Goal: Information Seeking & Learning: Learn about a topic

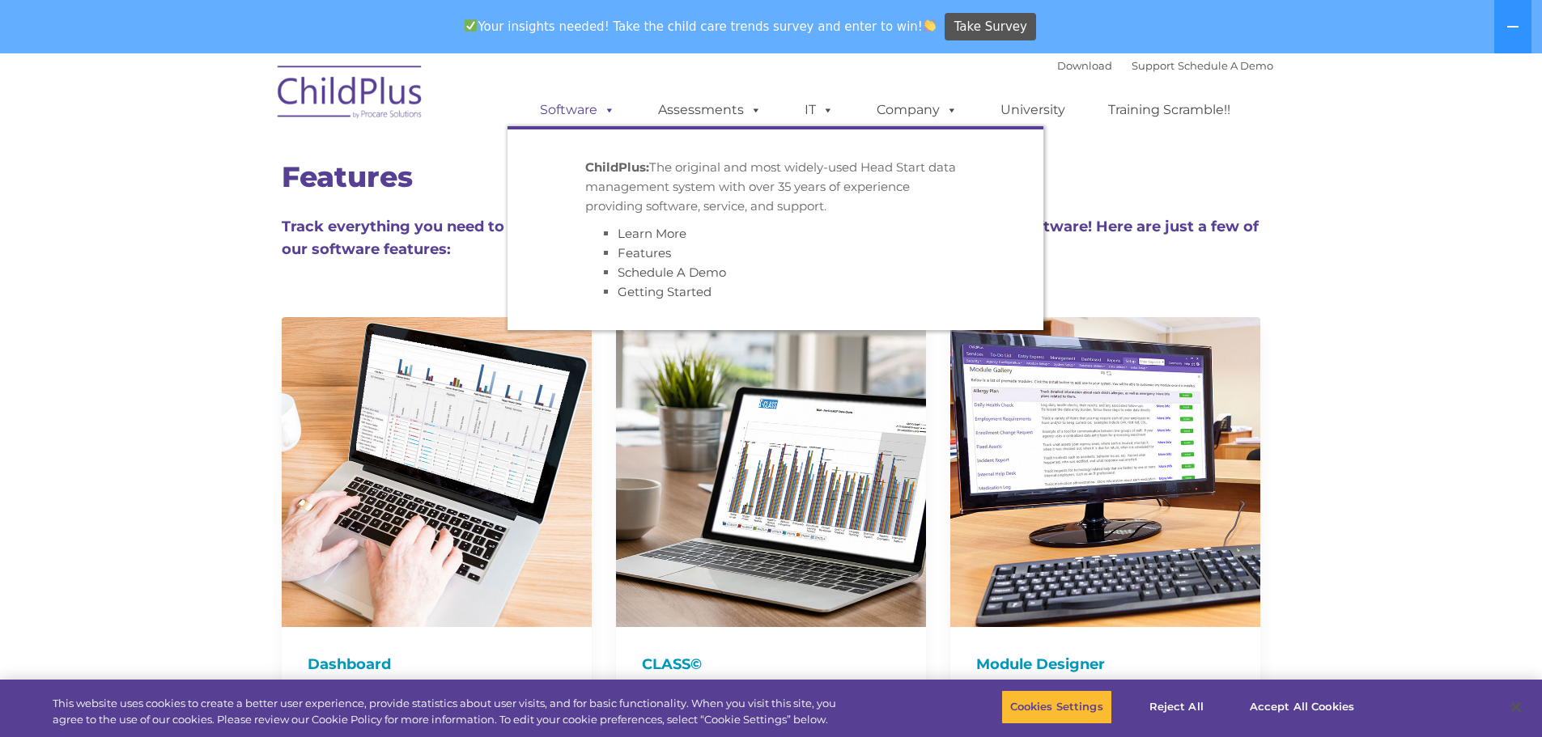
click at [556, 101] on link "Software" at bounding box center [578, 110] width 108 height 32
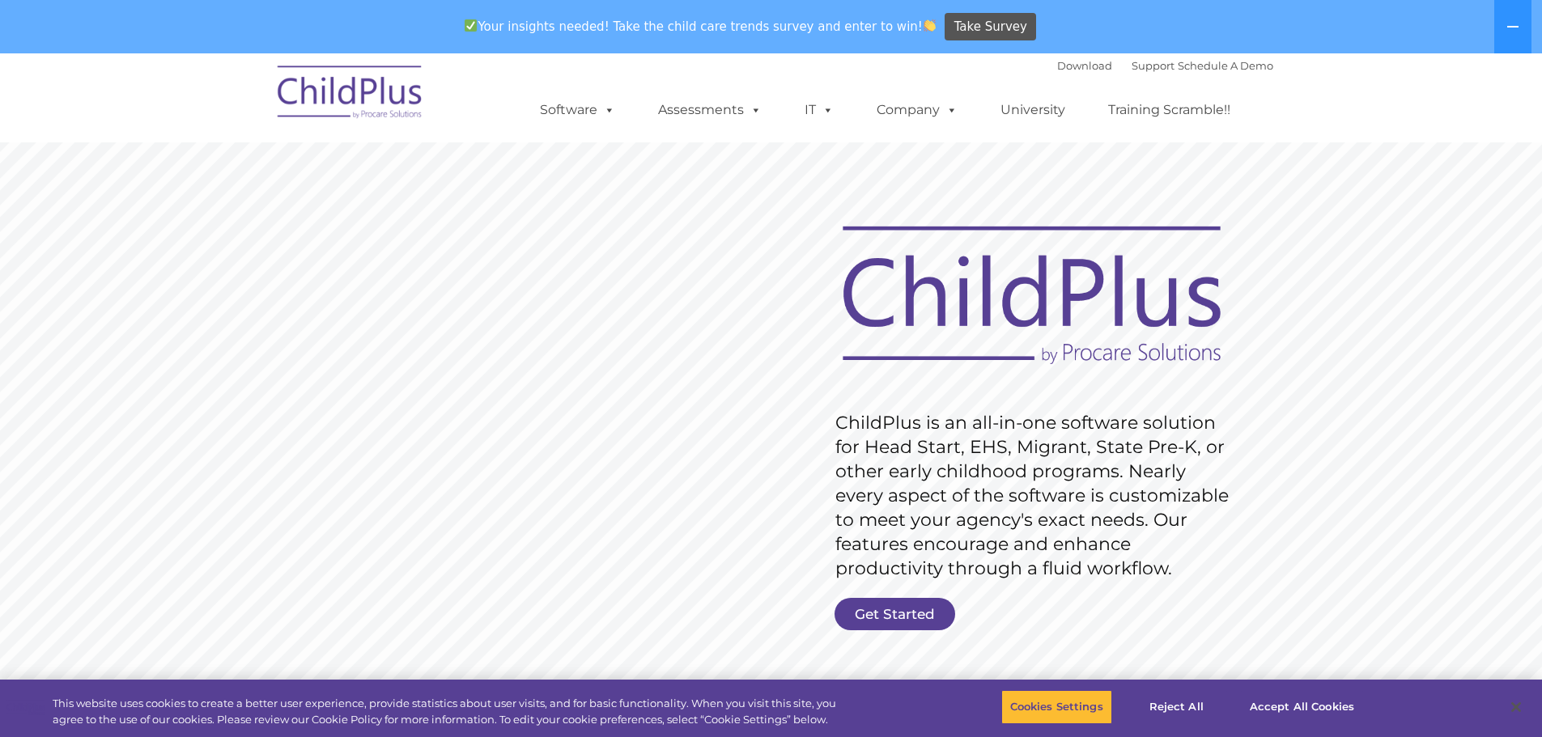
click at [1188, 560] on rs-layer "ChildPlus is an all-in-one software solution for Head Start, EHS, Migrant, Stat…" at bounding box center [1035, 496] width 401 height 170
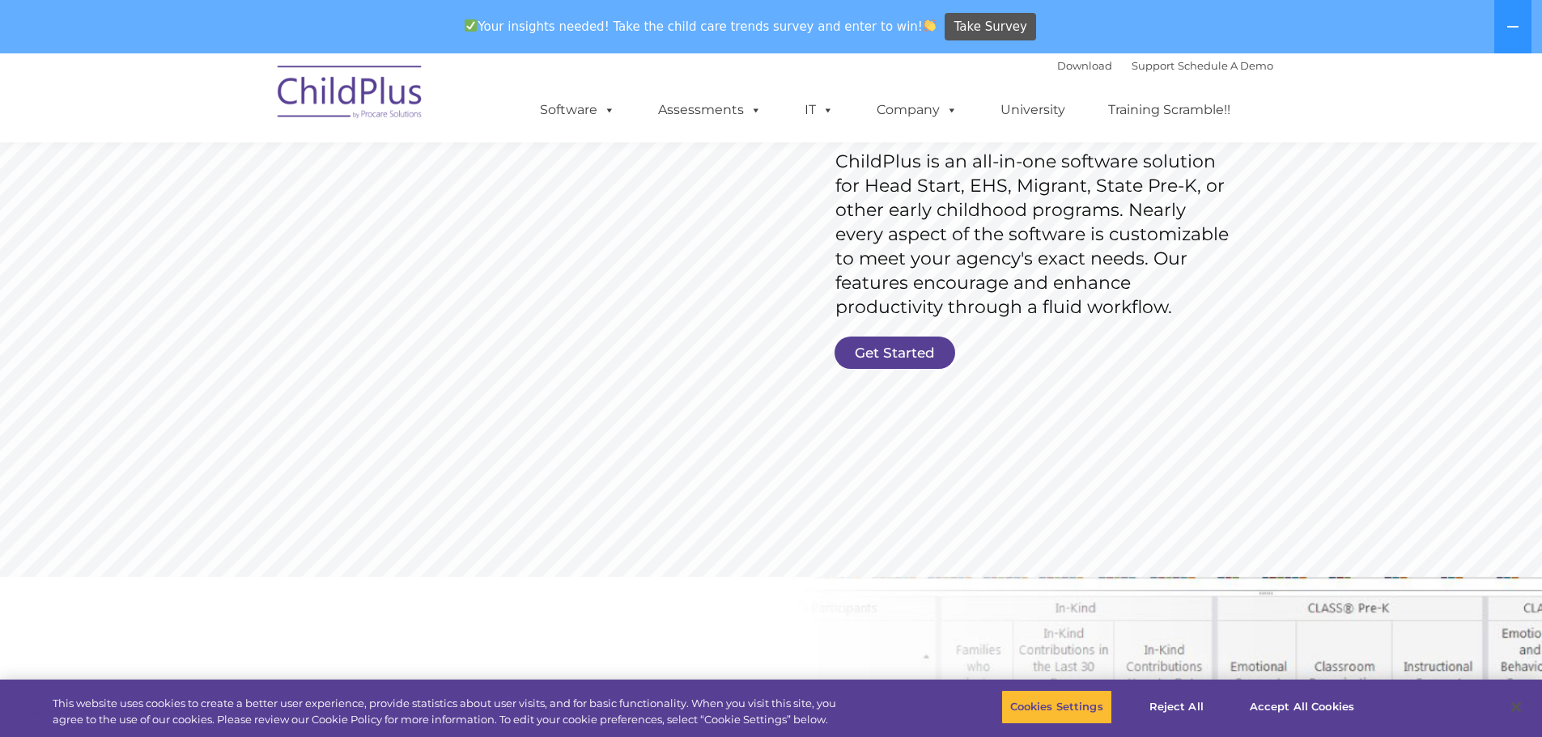
scroll to position [265, 0]
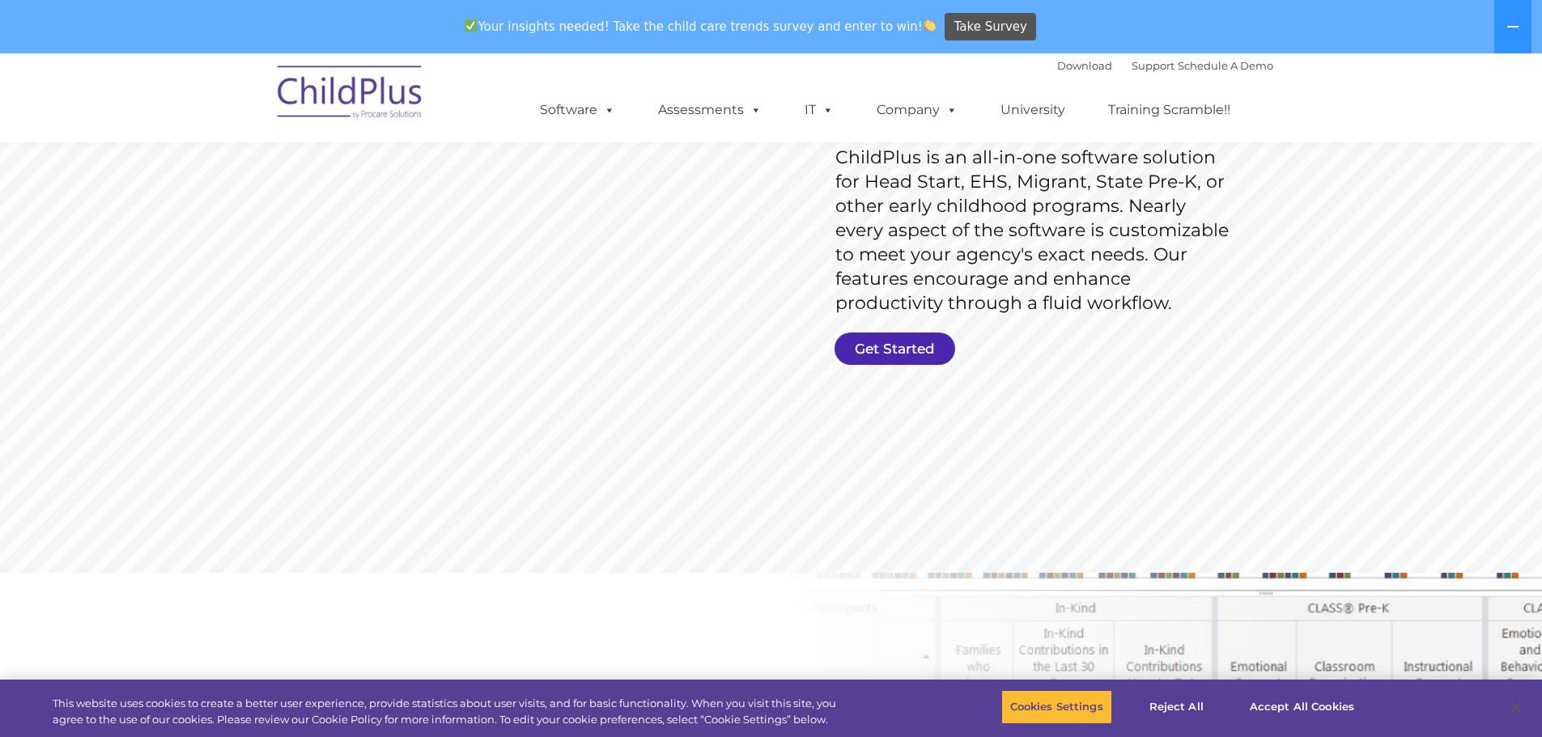
click at [927, 342] on link "Get Started" at bounding box center [894, 349] width 121 height 32
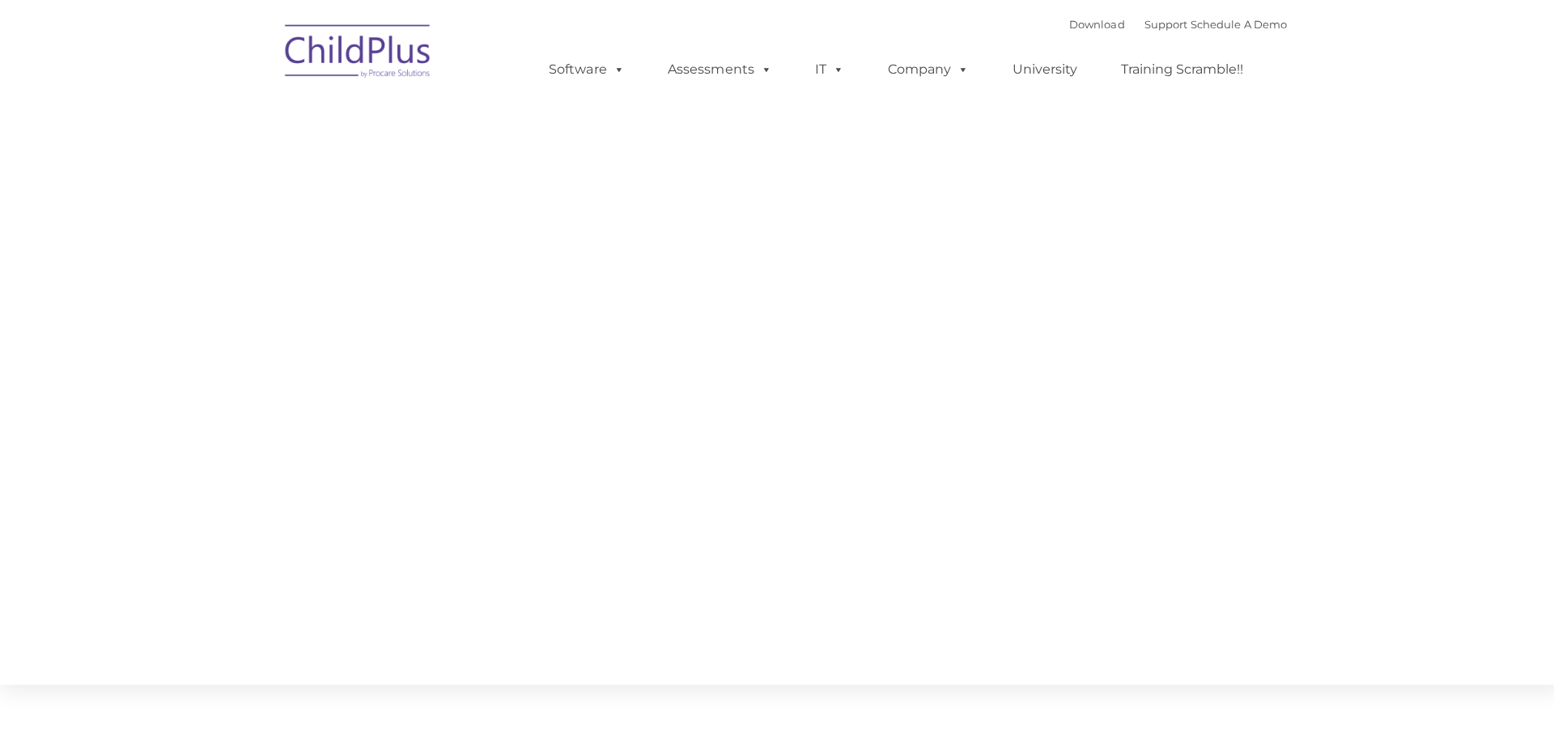
type input ""
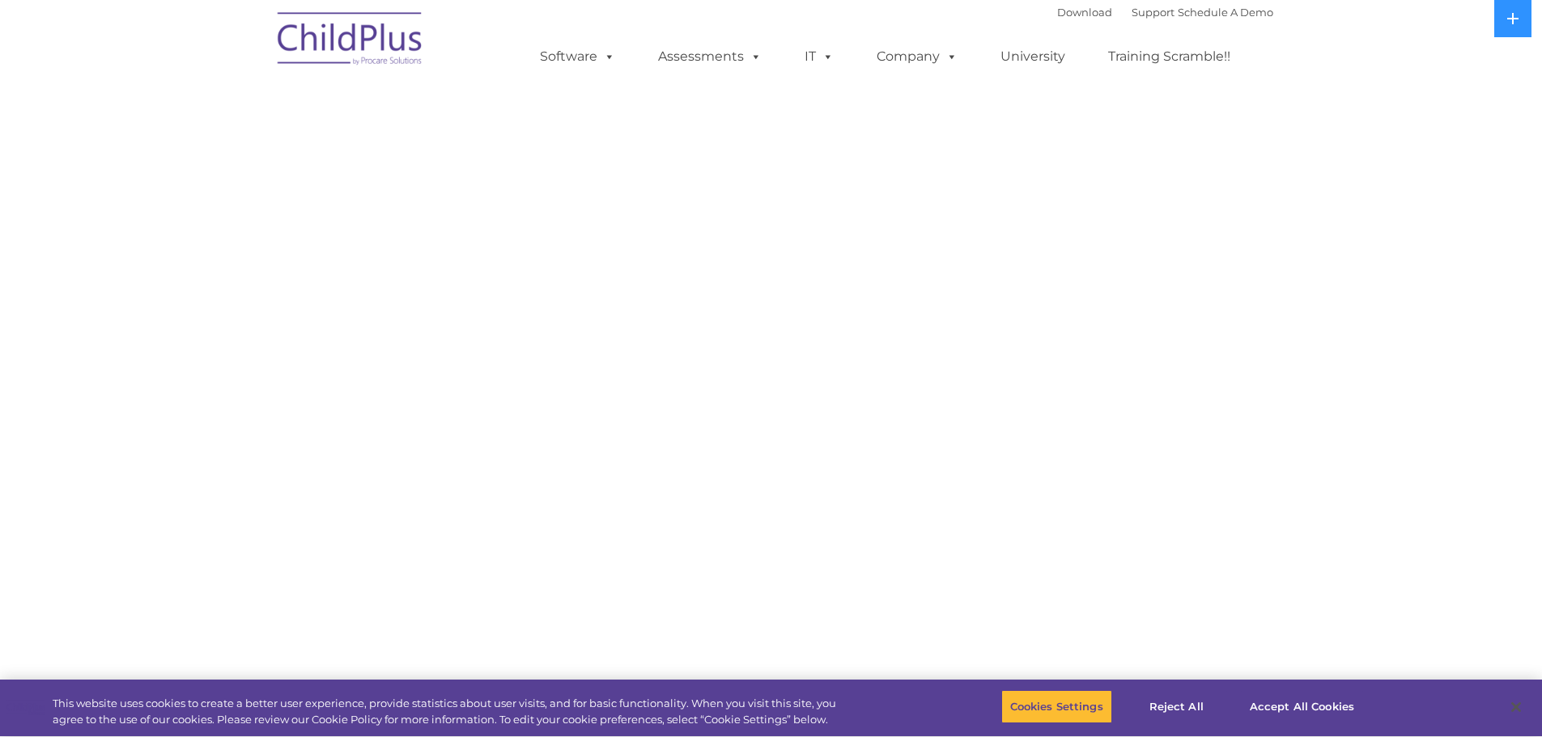
select select "MEDIUM"
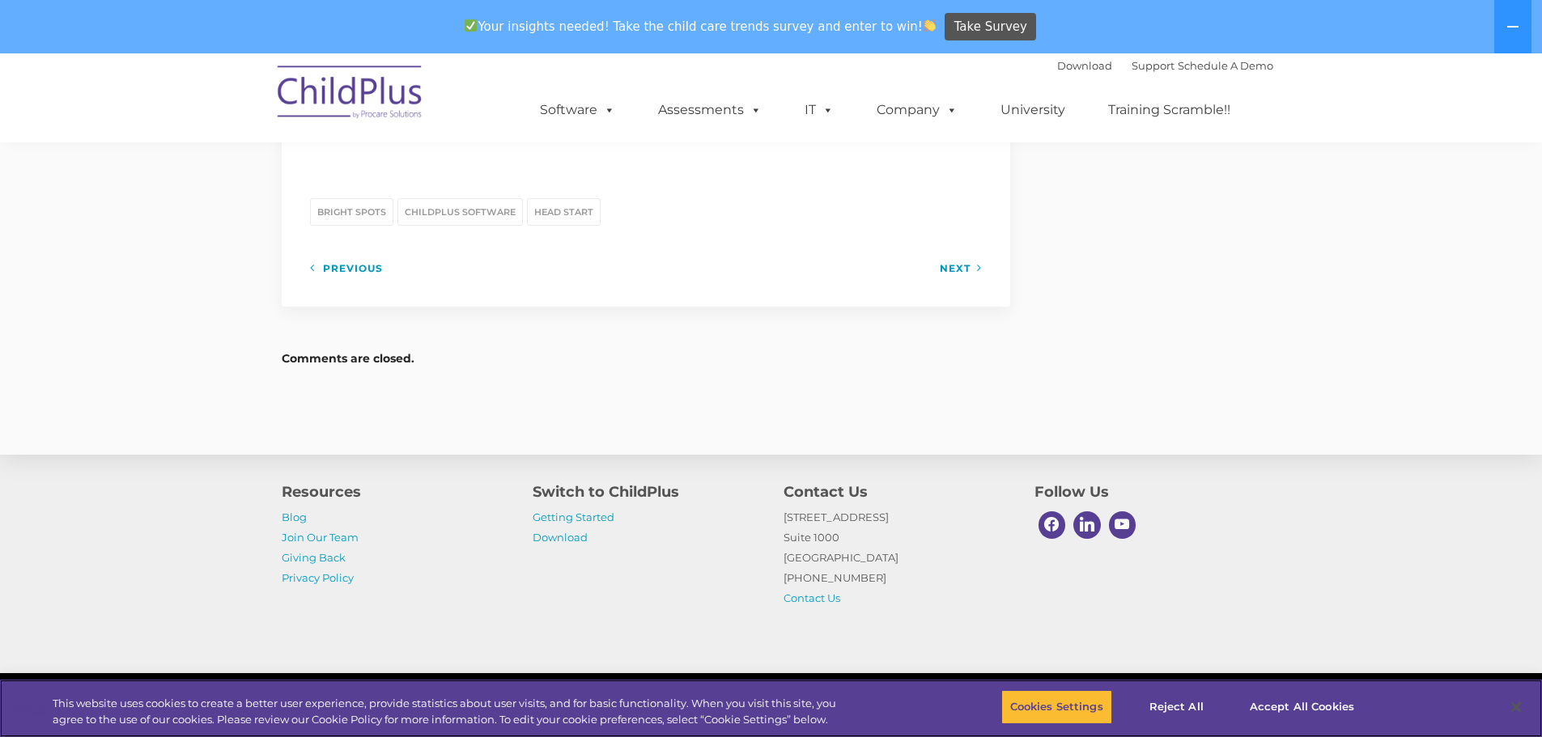
scroll to position [2230, 0]
